Goal: Task Accomplishment & Management: Use online tool/utility

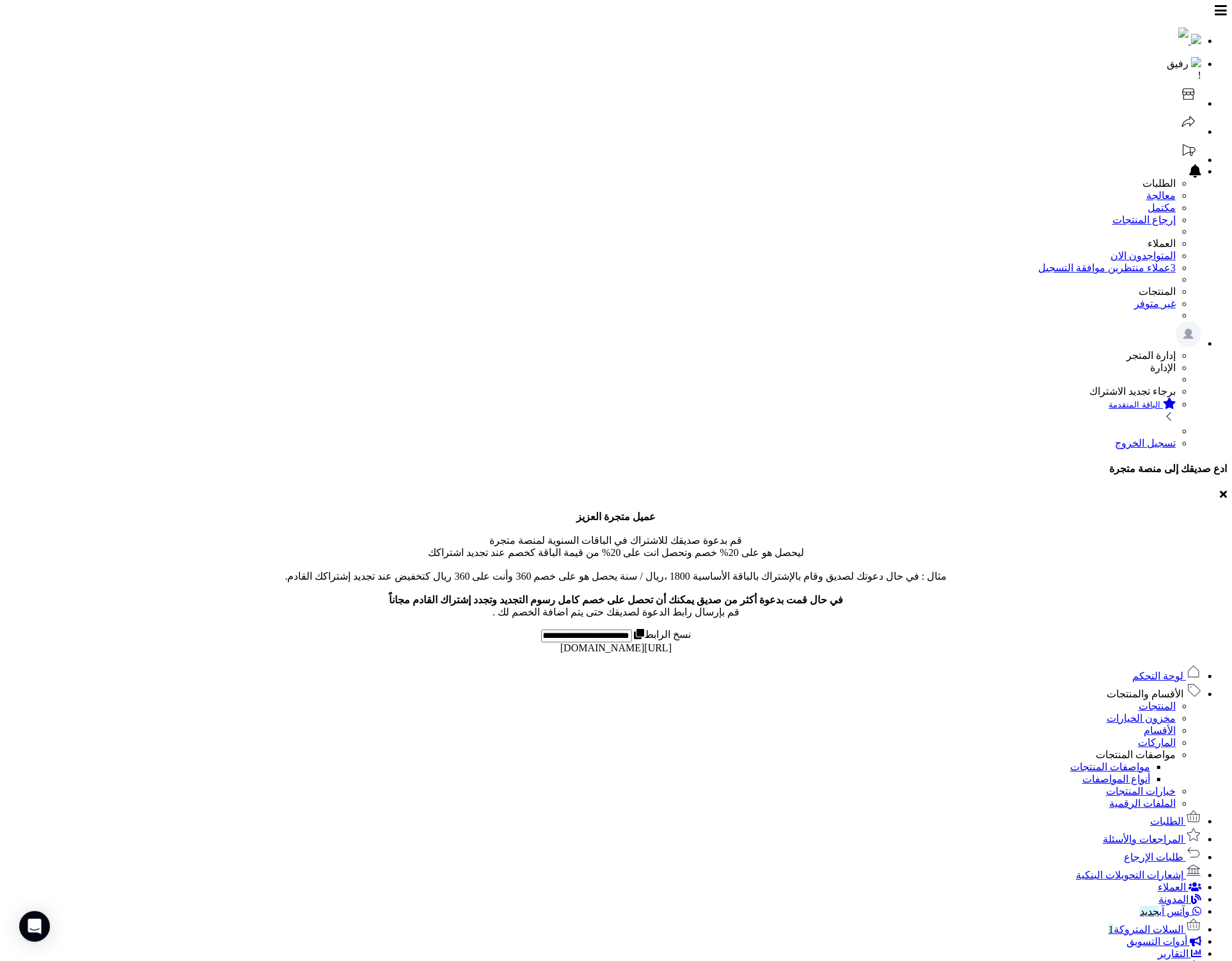
click at [1176, 81] on icon at bounding box center [1188, 94] width 26 height 26
click at [1106, 689] on link "الأقسام والمنتجات" at bounding box center [1153, 694] width 95 height 11
click at [1163, 700] on link "المنتجات" at bounding box center [1156, 706] width 37 height 11
click at [1160, 924] on span "السلات المتروكة 1" at bounding box center [1146, 930] width 75 height 11
click at [1114, 924] on span "1" at bounding box center [1111, 930] width 5 height 11
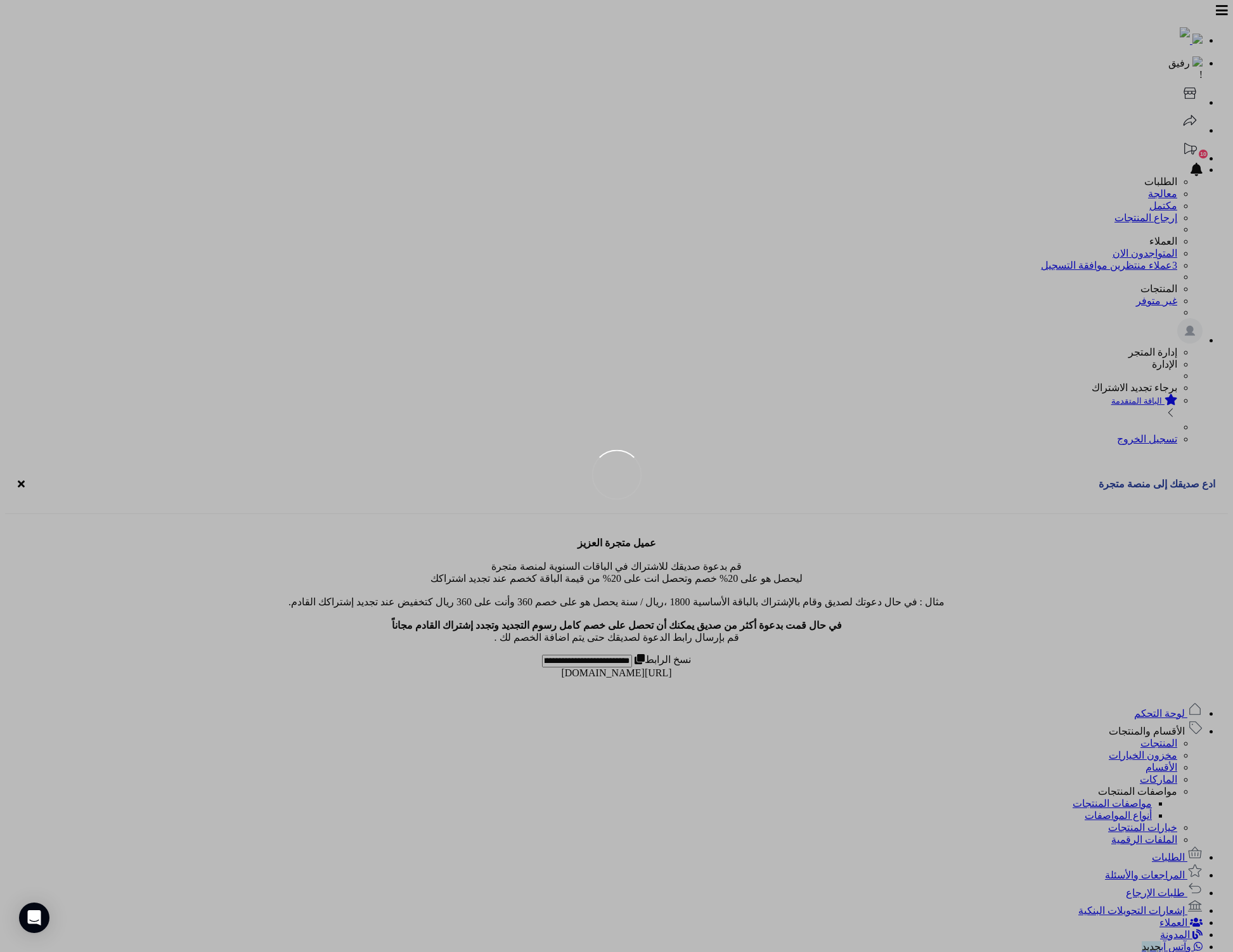
click at [1174, 708] on span "لوحة التحكم" at bounding box center [1159, 713] width 51 height 11
